Goal: Obtain resource: Download file/media

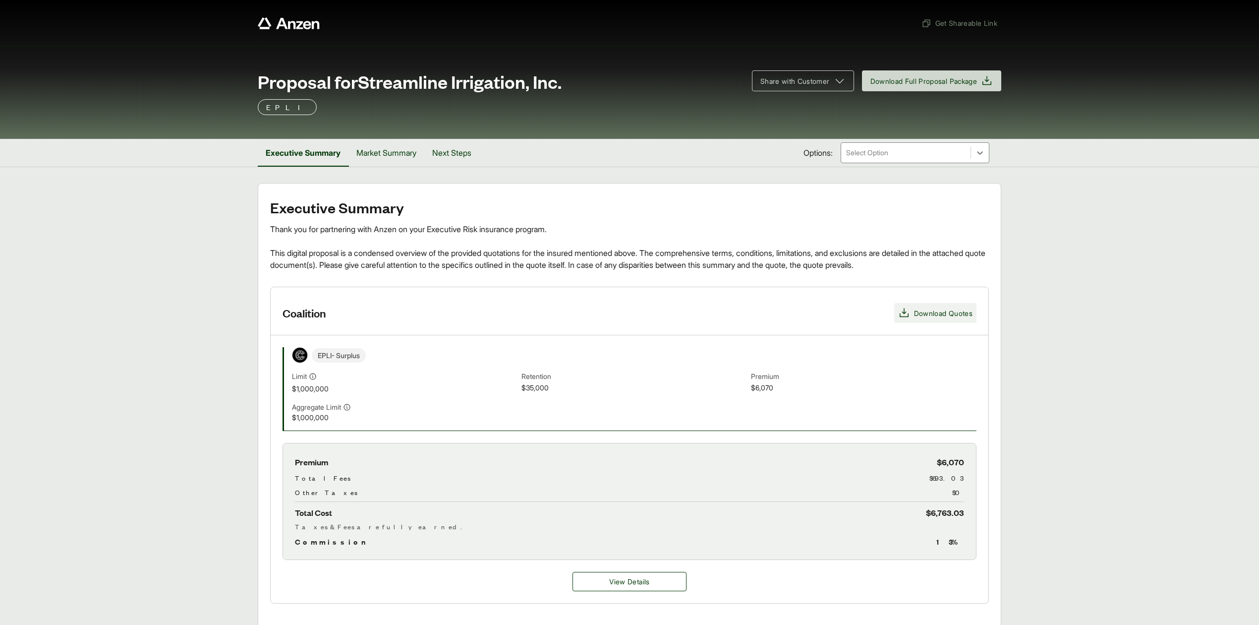
click at [946, 314] on span "Download Quotes" at bounding box center [943, 313] width 58 height 10
click at [1126, 464] on main "Executive Summary Thank you for partnering with Anzen on your Executive Risk in…" at bounding box center [629, 620] width 1259 height 874
click at [636, 591] on button "View Details" at bounding box center [630, 581] width 114 height 19
click at [651, 585] on button "View Details" at bounding box center [630, 581] width 114 height 19
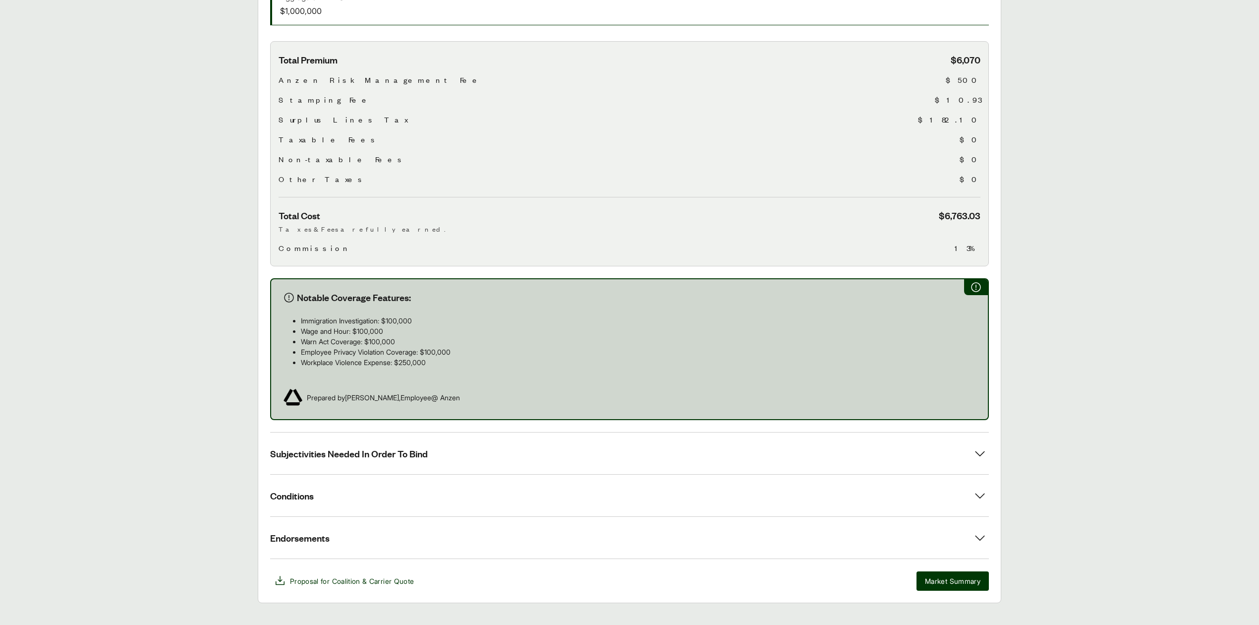
scroll to position [323, 0]
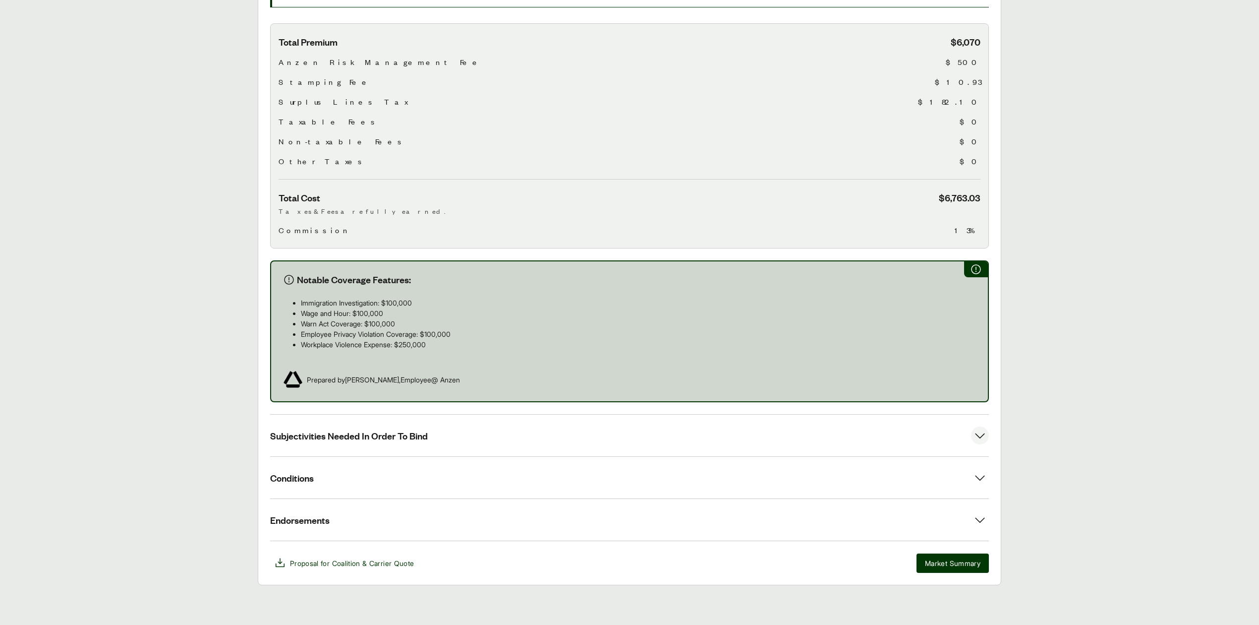
click at [661, 430] on button "Subjectivities Needed In Order To Bind" at bounding box center [629, 435] width 719 height 42
